Goal: Task Accomplishment & Management: Manage account settings

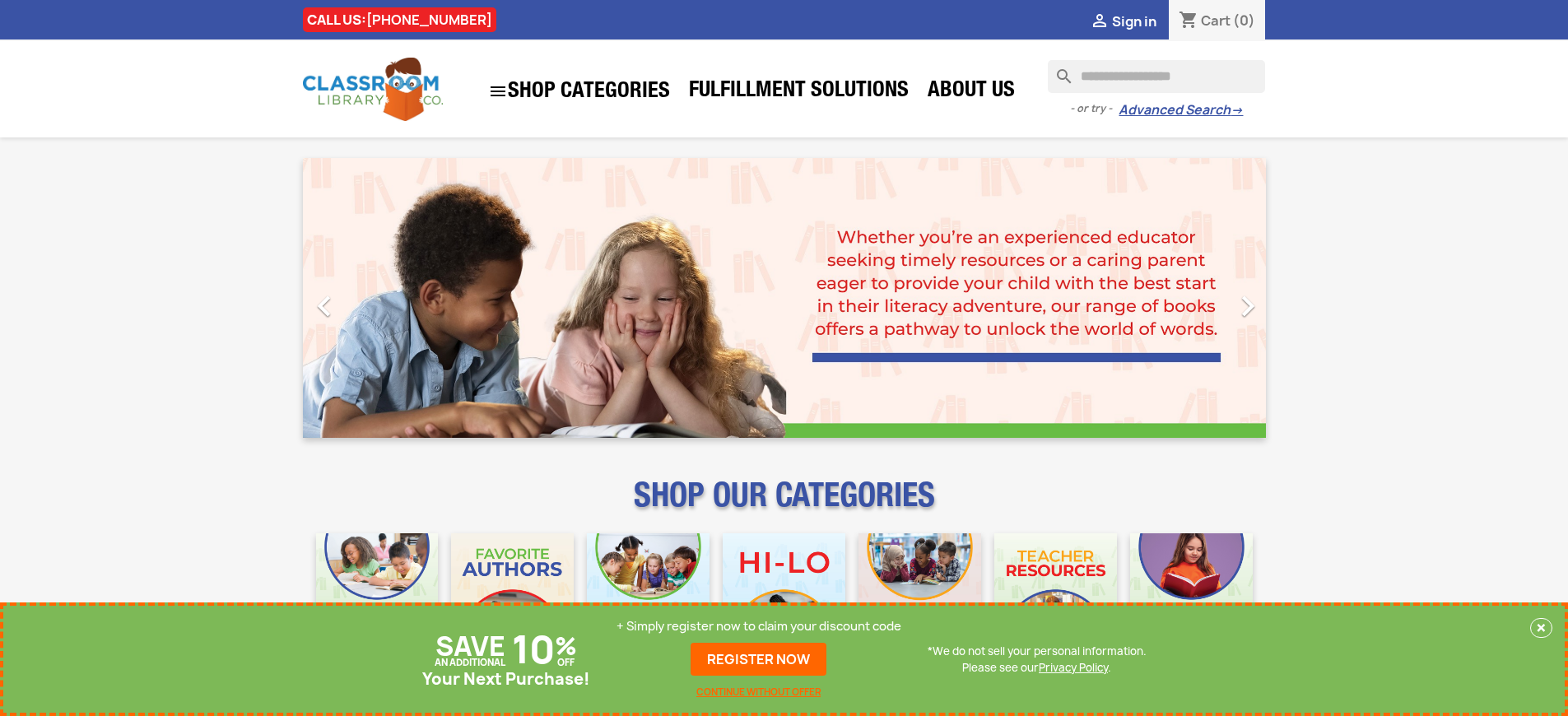
click at [759, 626] on p "+ Simply register now to claim your discount code" at bounding box center [759, 626] width 285 height 16
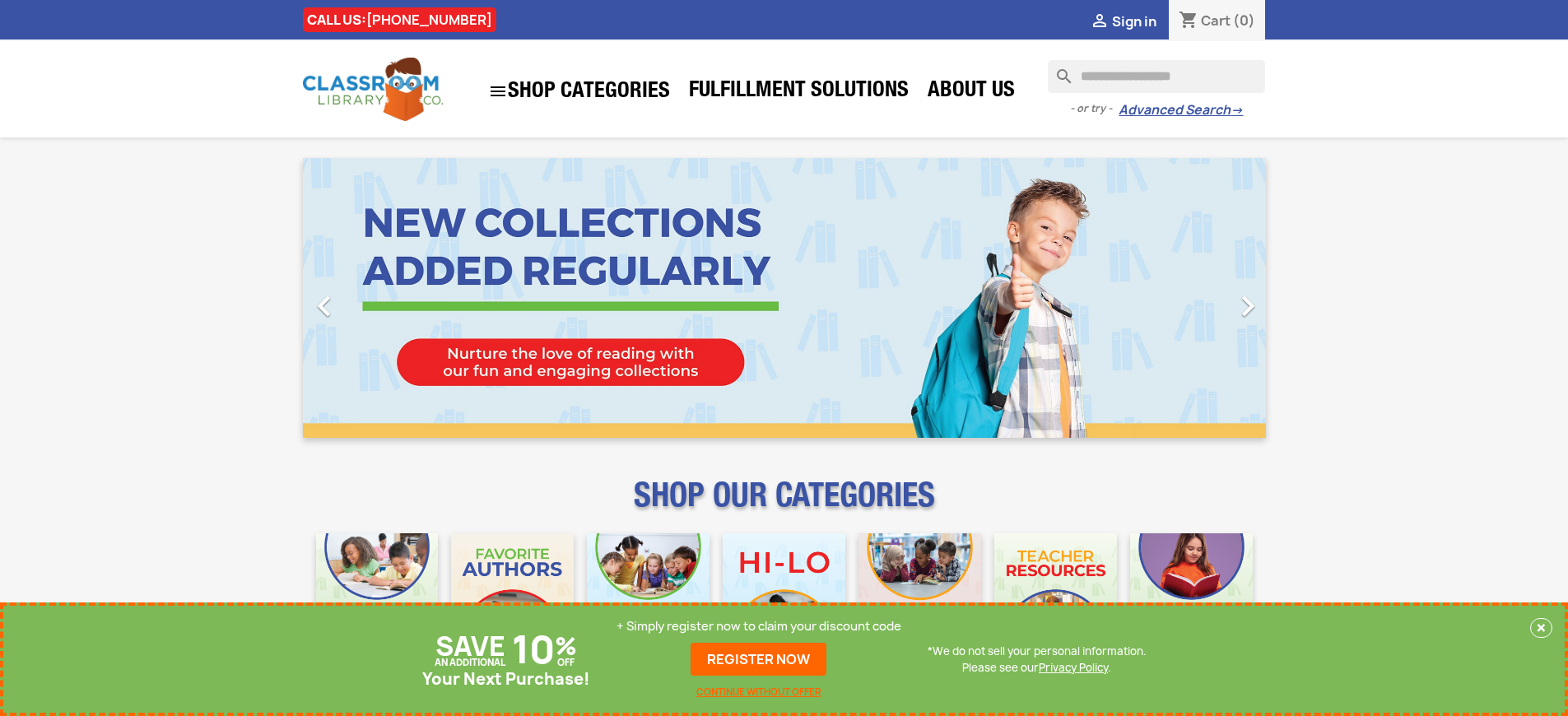
click at [759, 626] on p "+ Simply register now to claim your discount code" at bounding box center [759, 626] width 285 height 16
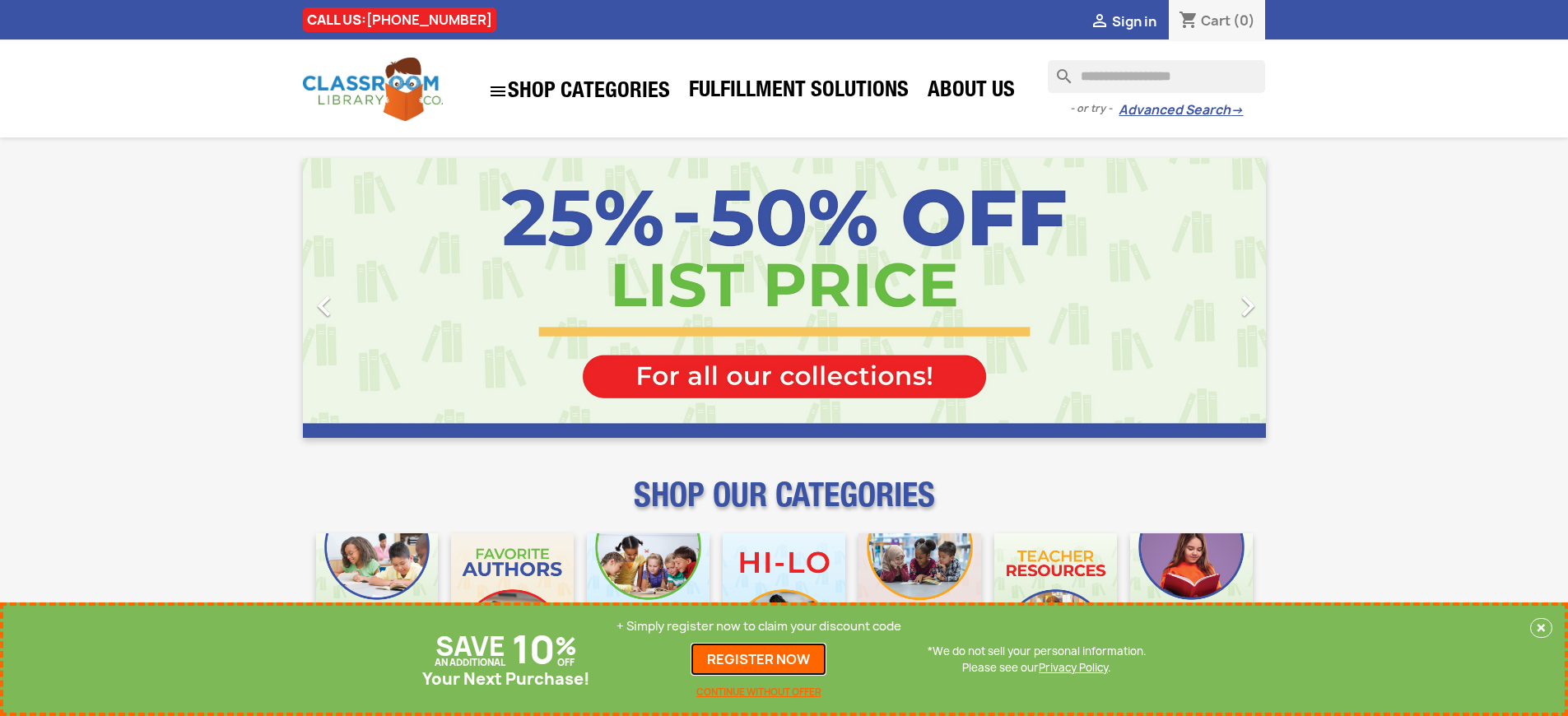
click at [759, 659] on link "REGISTER NOW" at bounding box center [759, 659] width 136 height 33
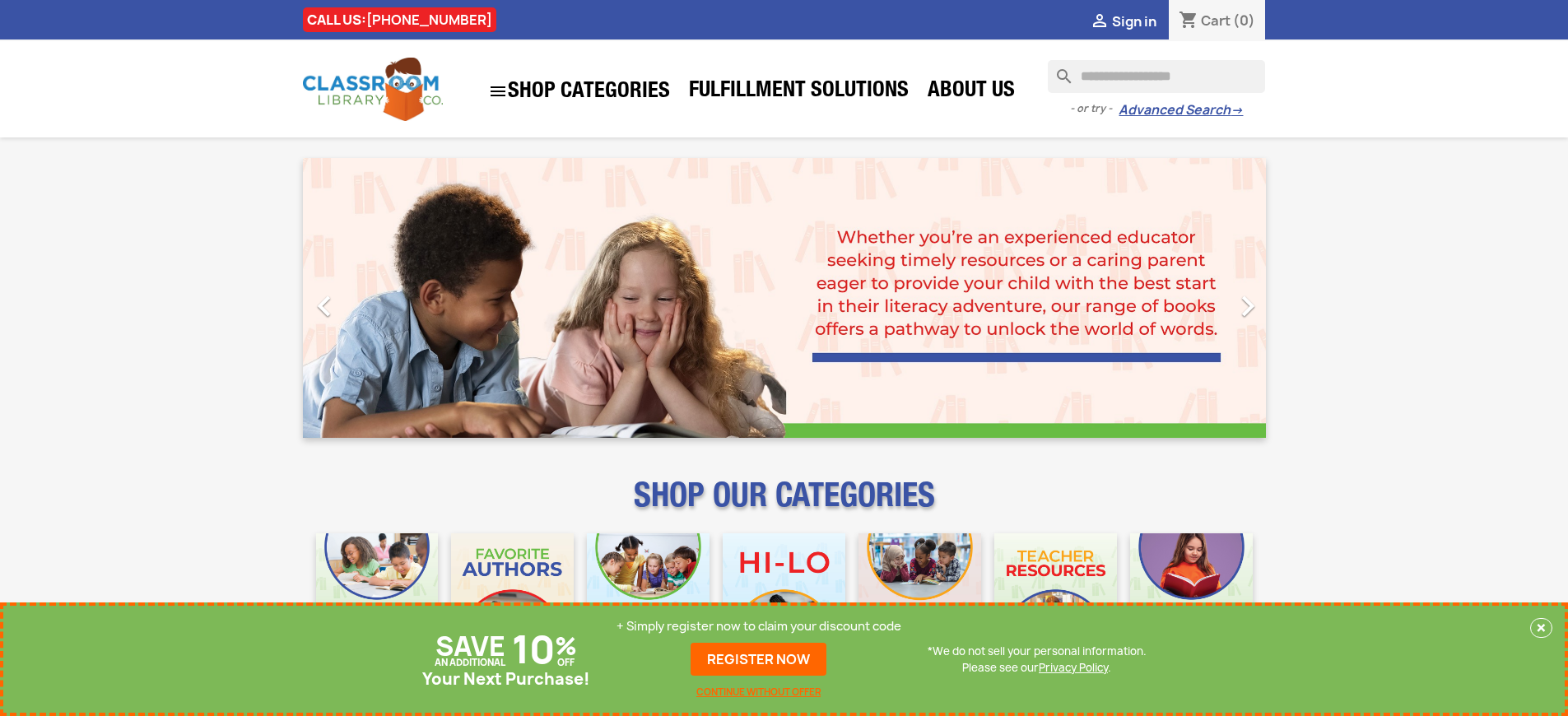
click at [759, 626] on p "+ Simply register now to claim your discount code" at bounding box center [759, 626] width 285 height 16
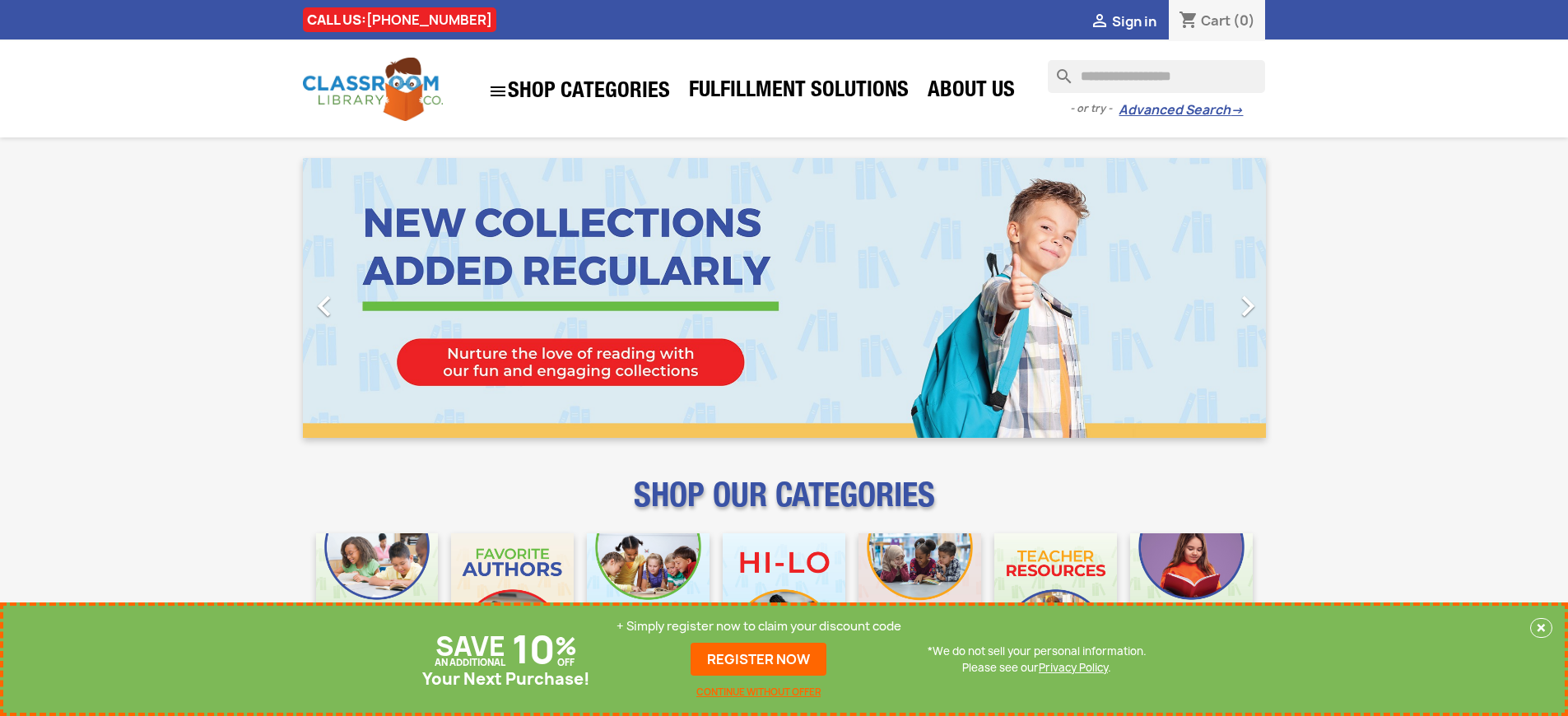
click at [759, 626] on p "+ Simply register now to claim your discount code" at bounding box center [759, 626] width 285 height 16
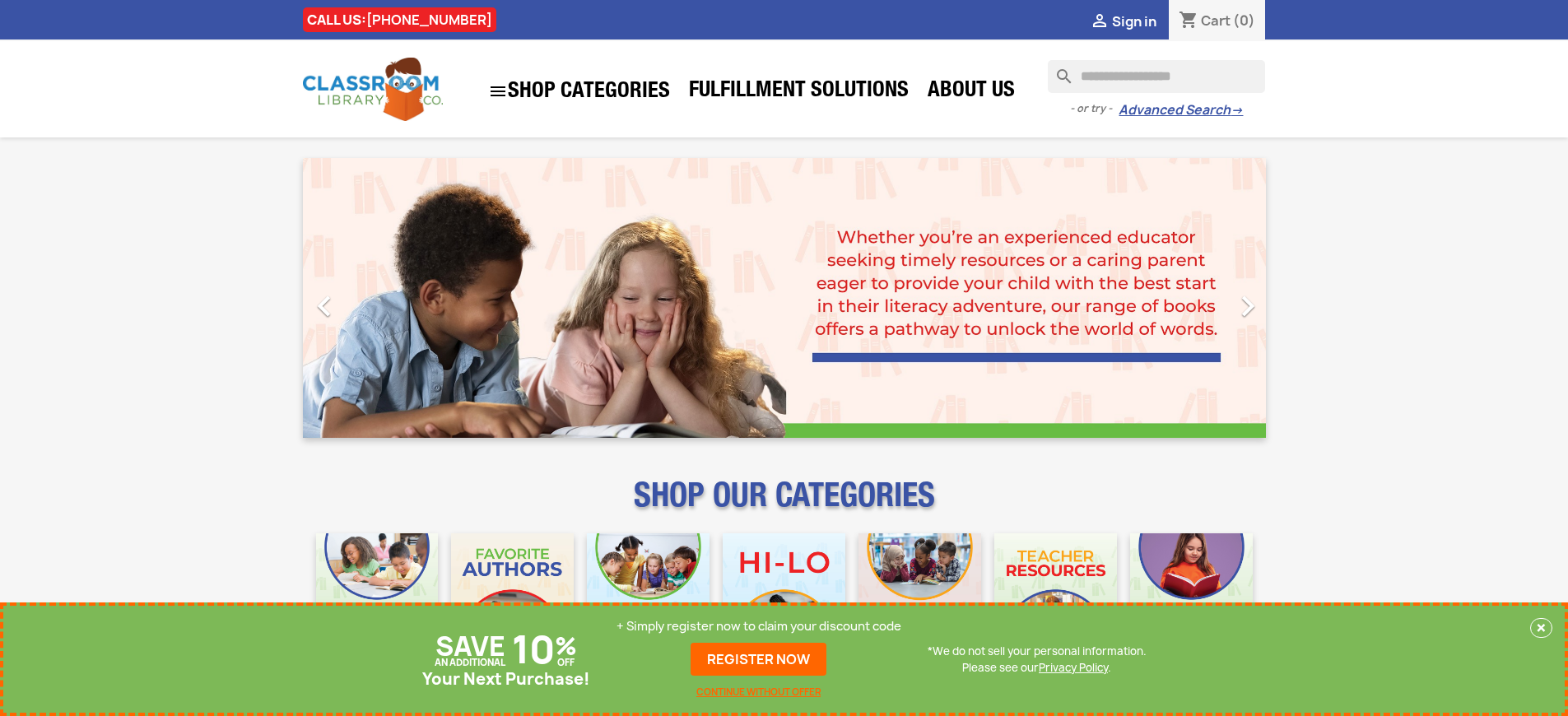
click at [759, 626] on p "+ Simply register now to claim your discount code" at bounding box center [759, 626] width 285 height 16
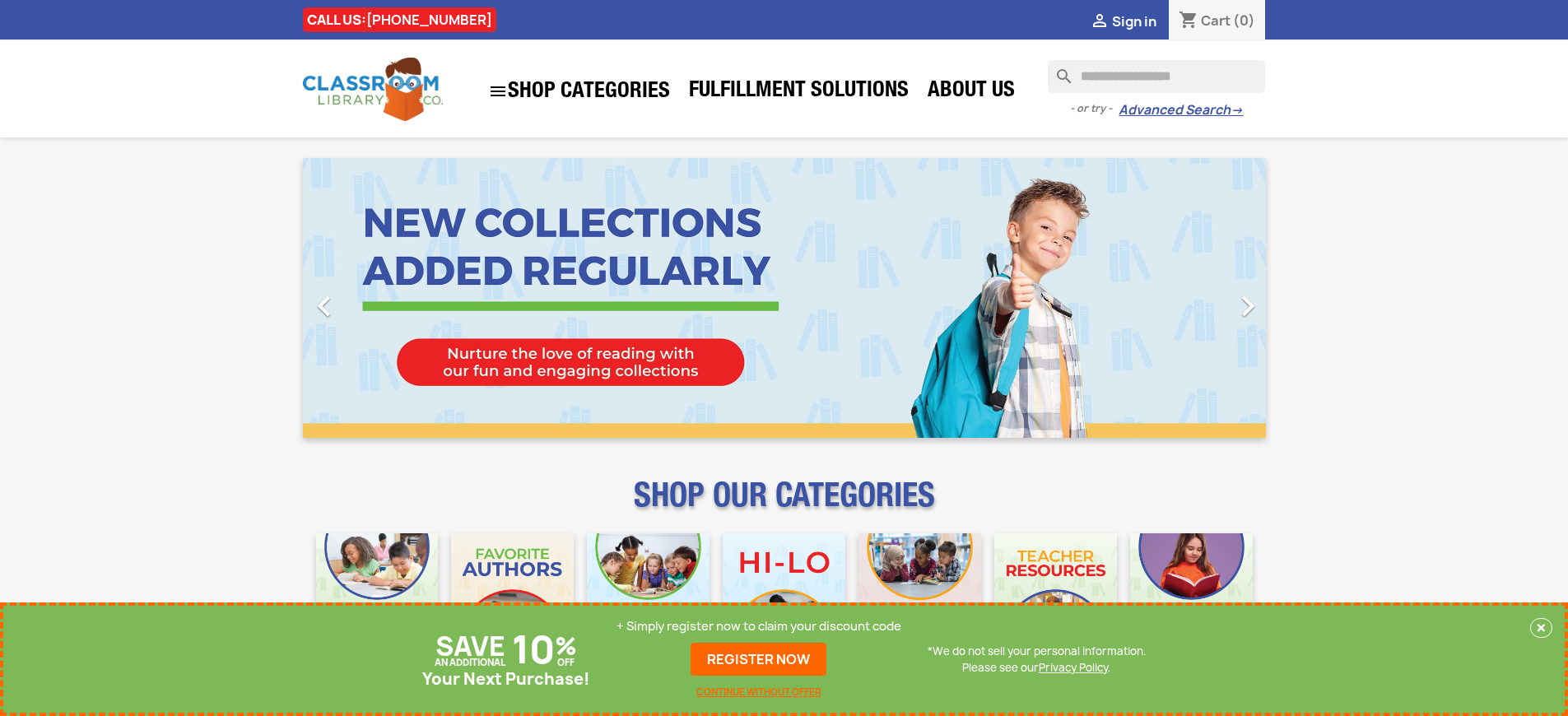
click at [759, 626] on p "+ Simply register now to claim your discount code" at bounding box center [759, 626] width 285 height 16
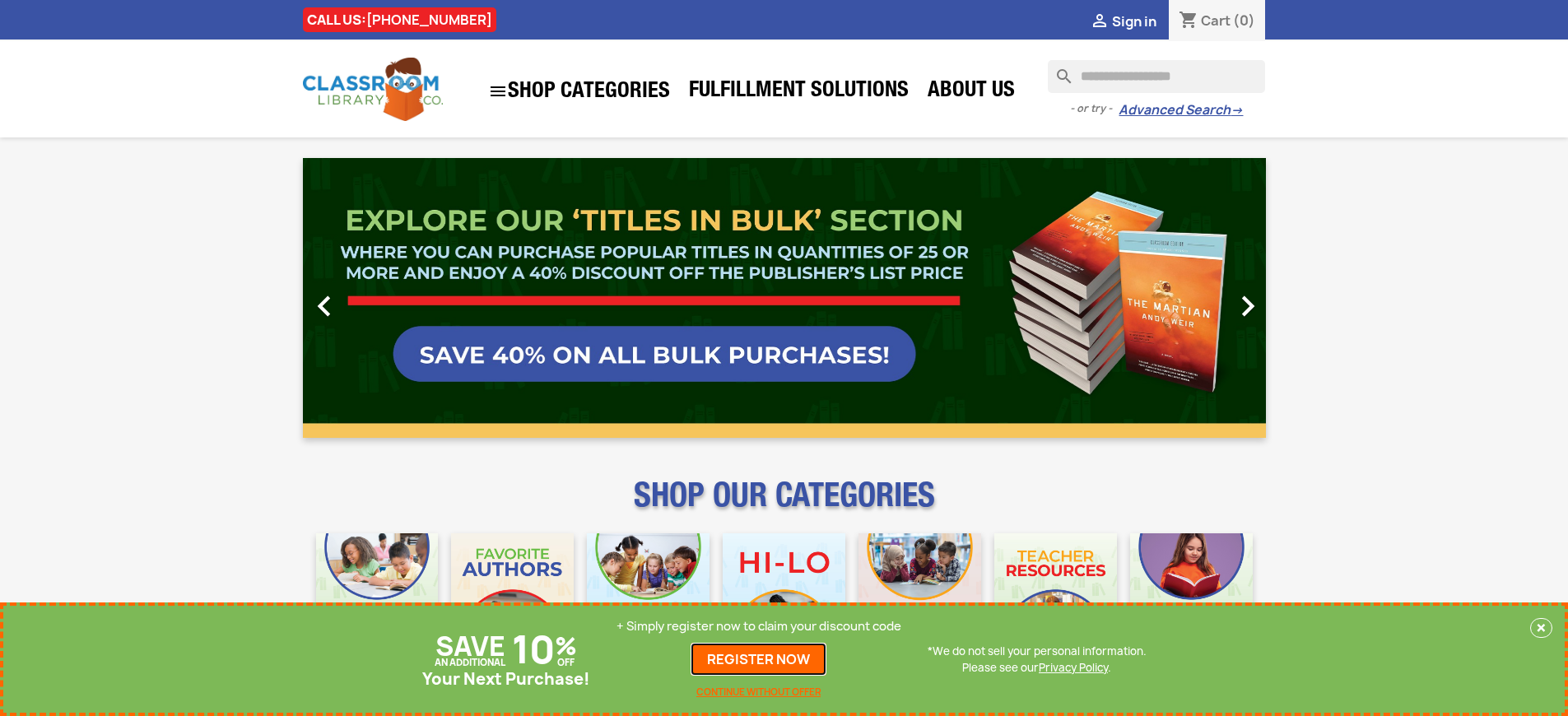
click at [759, 659] on link "REGISTER NOW" at bounding box center [759, 659] width 136 height 33
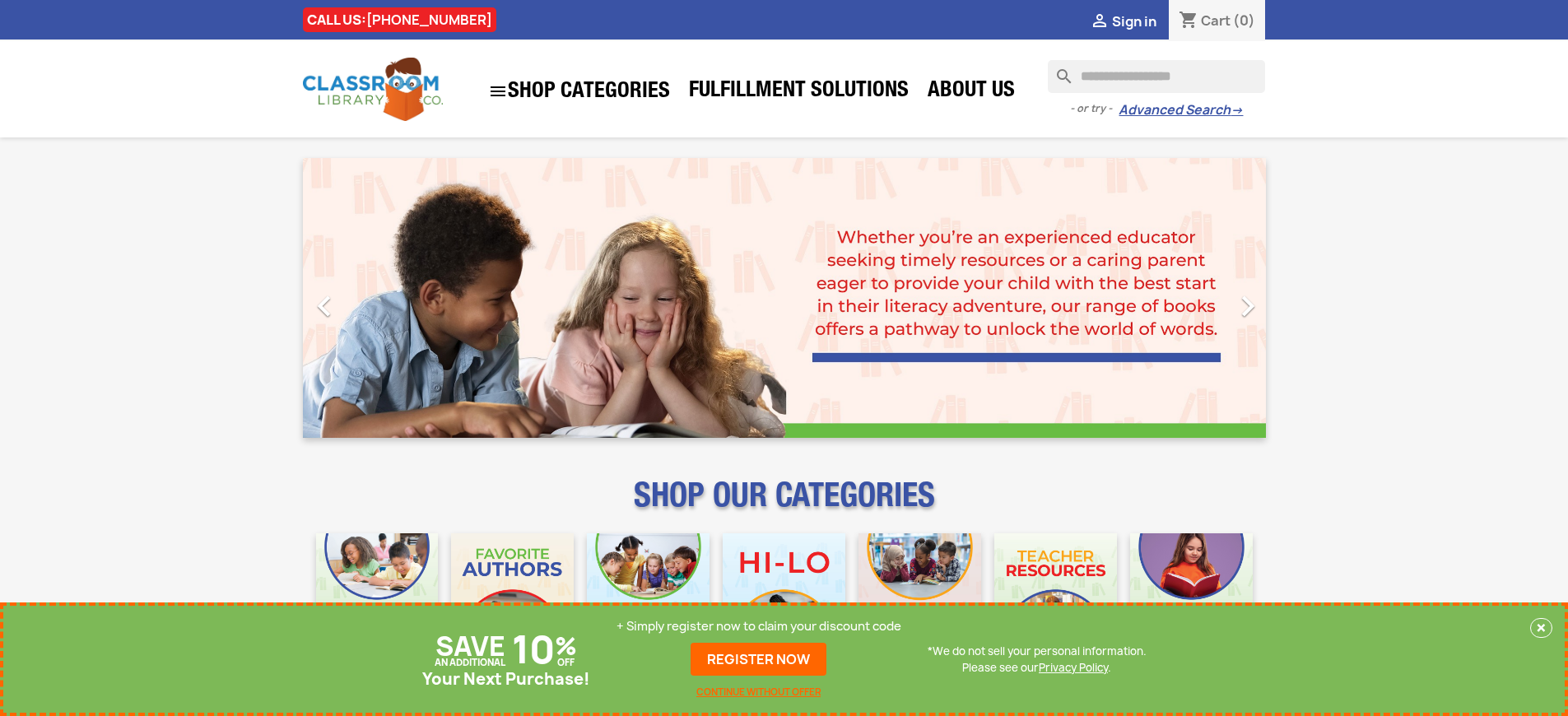
click at [759, 626] on p "+ Simply register now to claim your discount code" at bounding box center [759, 626] width 285 height 16
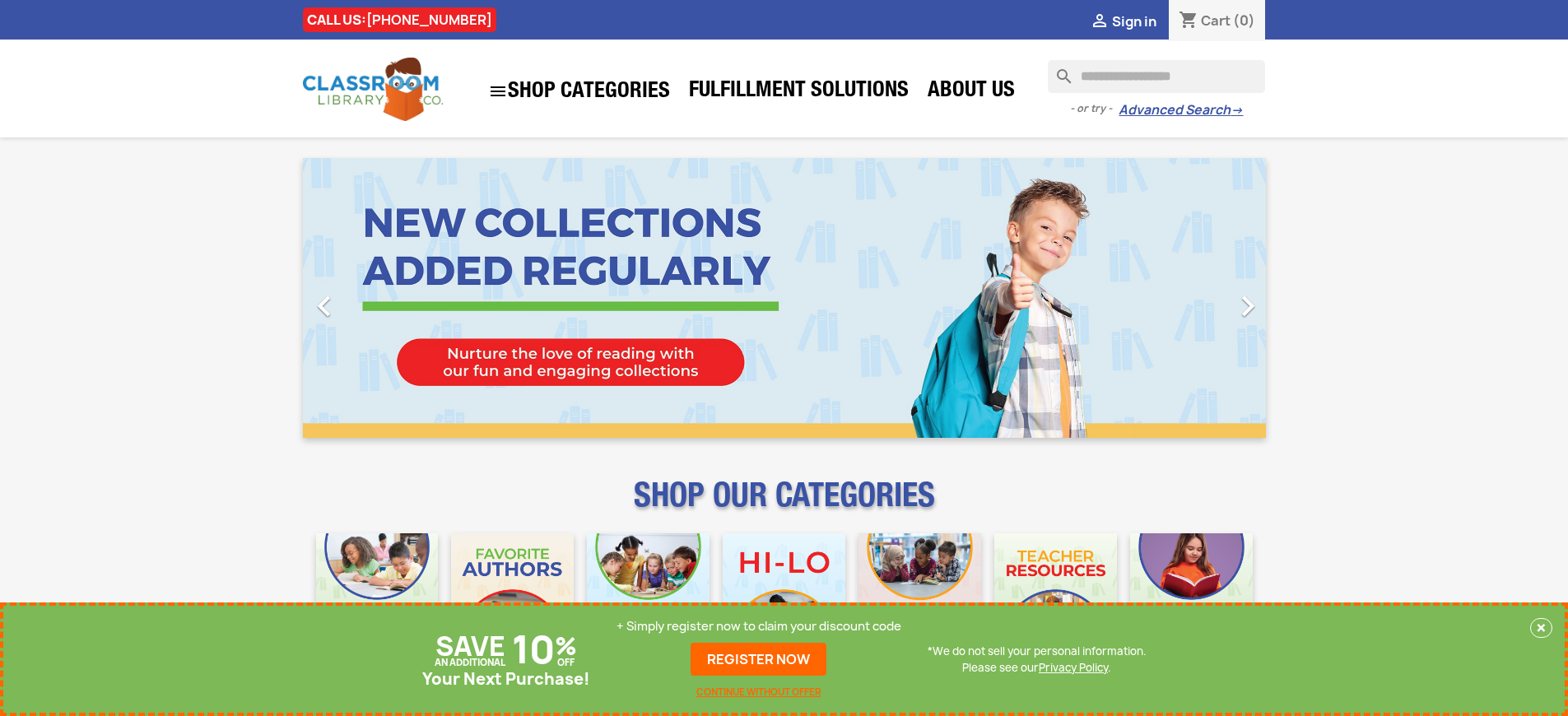
click at [759, 626] on p "+ Simply register now to claim your discount code" at bounding box center [759, 626] width 285 height 16
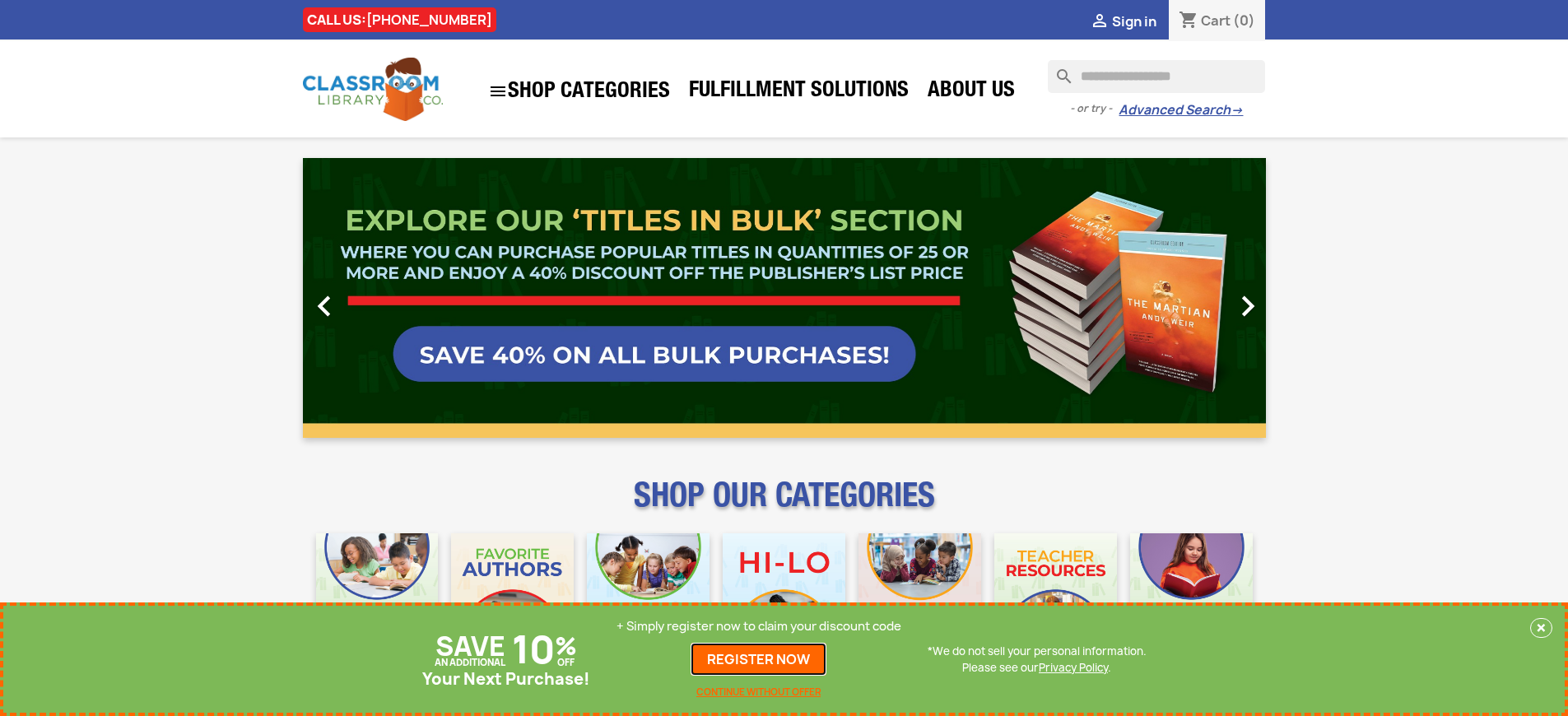
click at [759, 659] on link "REGISTER NOW" at bounding box center [759, 659] width 136 height 33
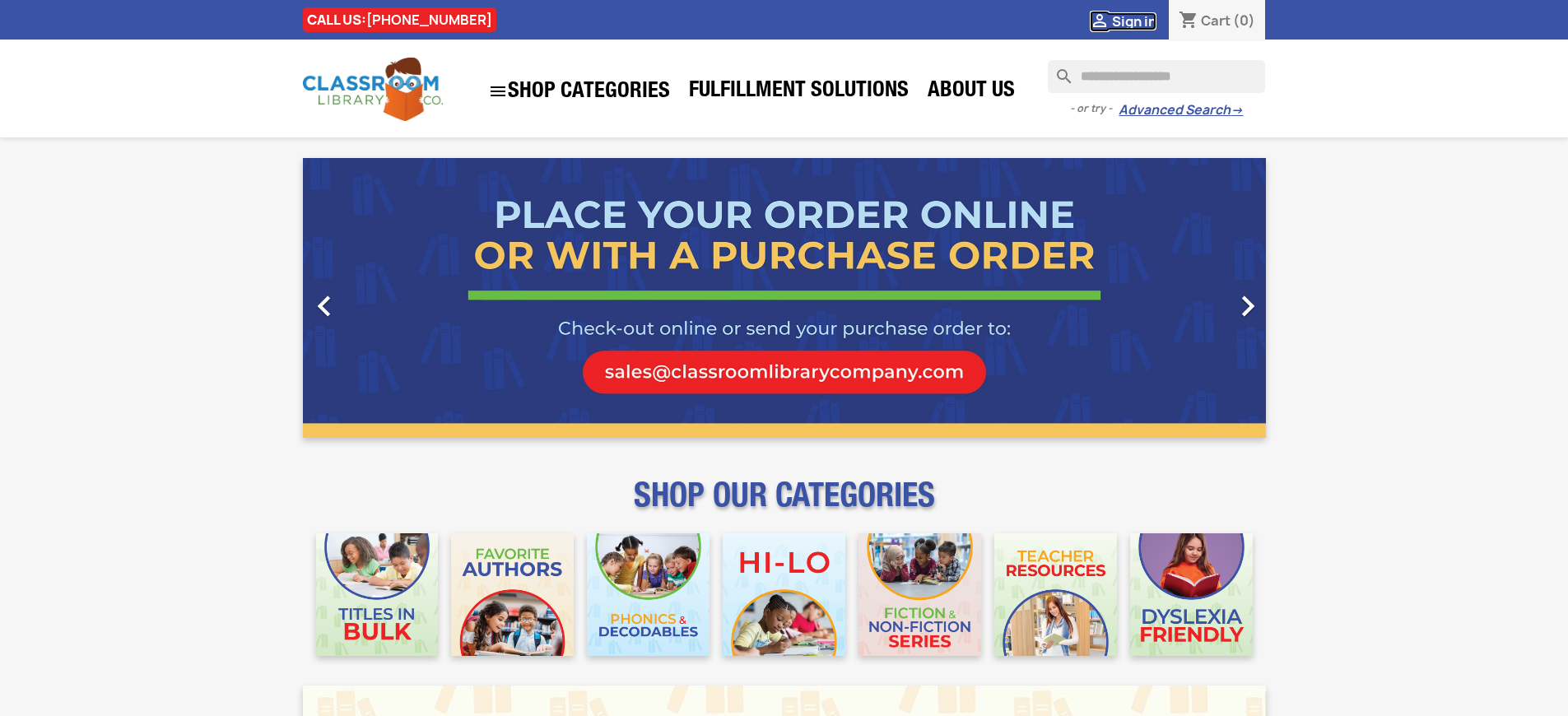
click at [1134, 21] on span "Sign in" at bounding box center [1135, 21] width 45 height 18
